Goal: Check status: Check status

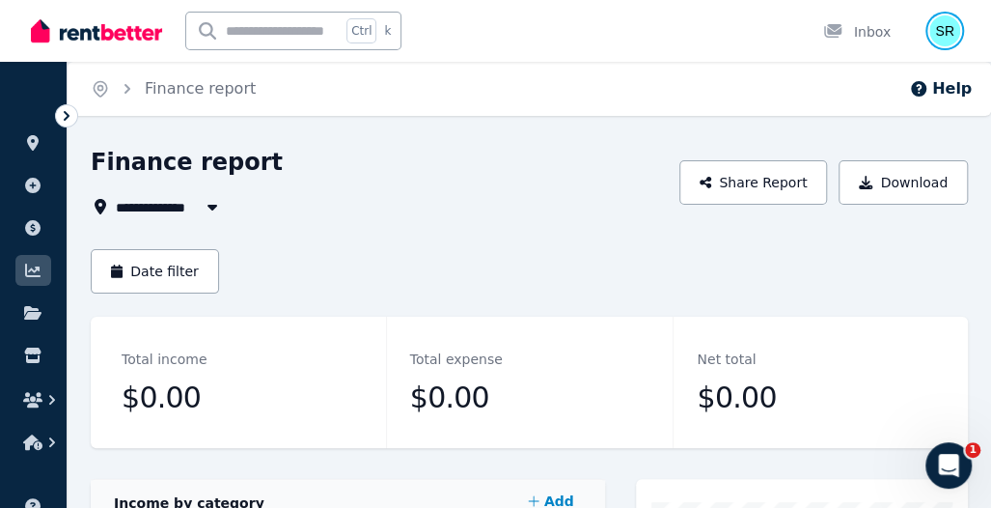
click at [944, 37] on img "button" at bounding box center [944, 30] width 31 height 31
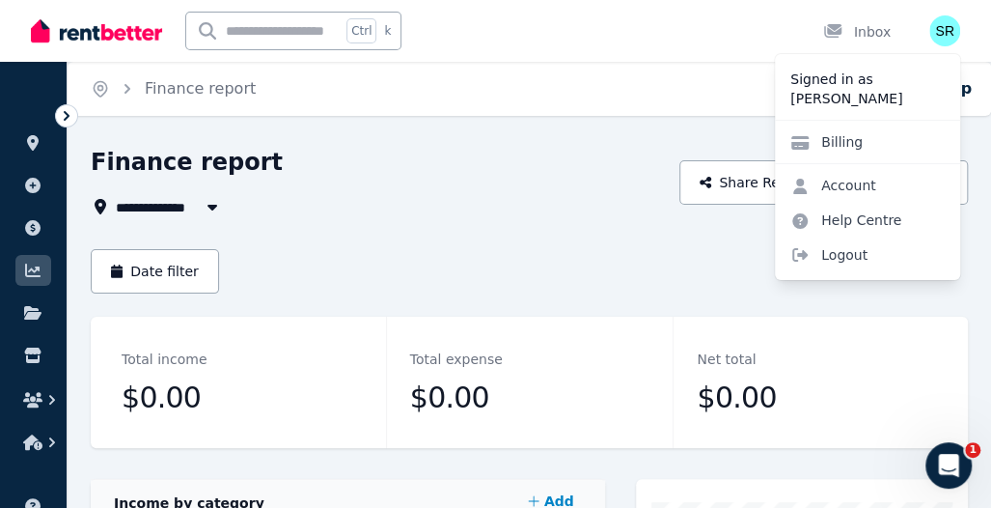
click at [865, 98] on p "[PERSON_NAME]" at bounding box center [867, 98] width 154 height 19
click at [40, 133] on link at bounding box center [33, 142] width 36 height 31
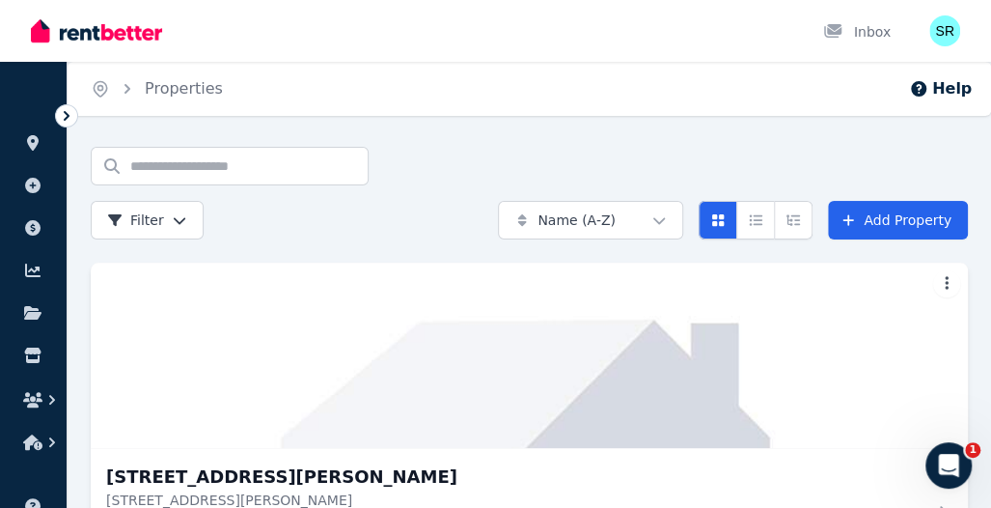
scroll to position [169, 0]
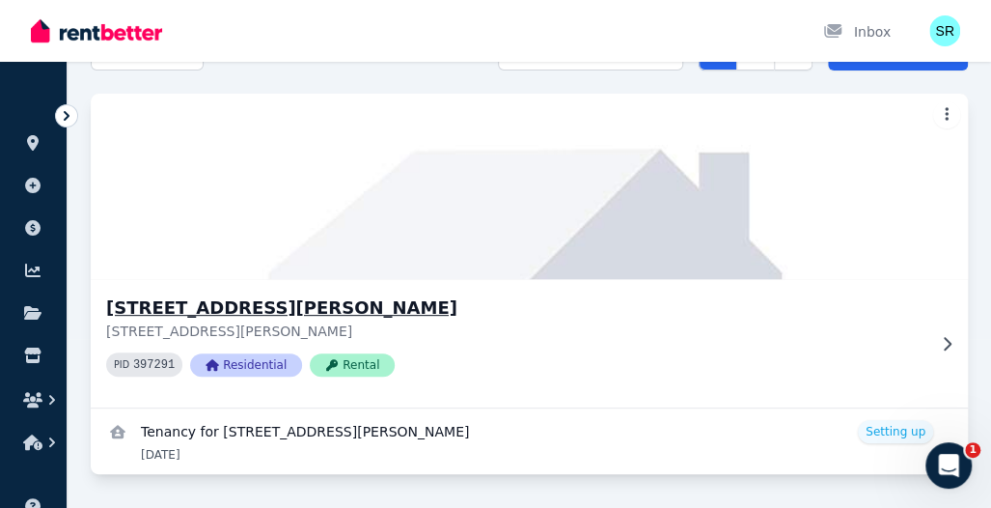
click at [427, 334] on p "[STREET_ADDRESS][PERSON_NAME]" at bounding box center [515, 330] width 819 height 19
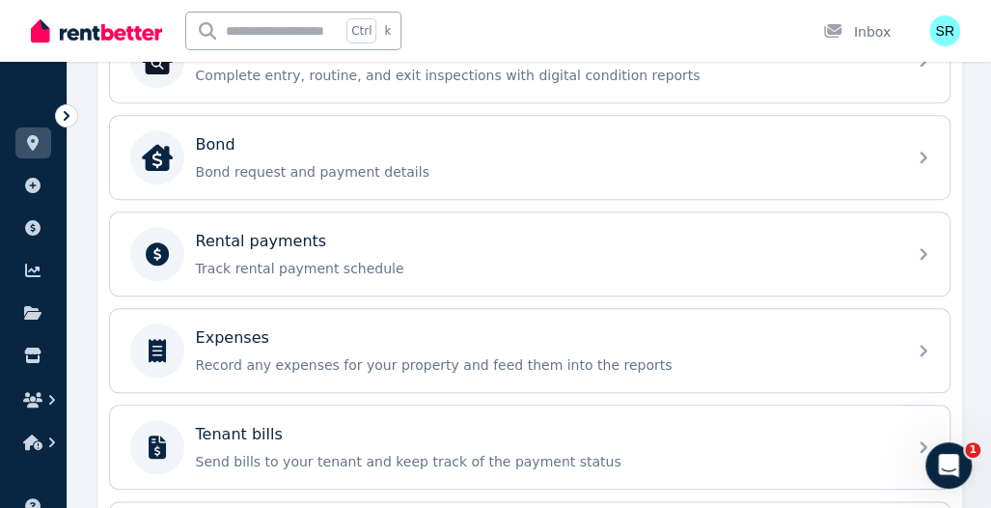
scroll to position [615, 0]
